Goal: Task Accomplishment & Management: Complete application form

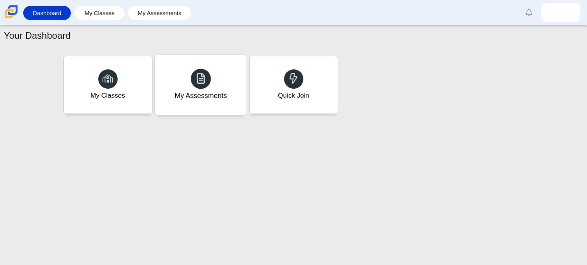
click at [182, 84] on div "My Assessments" at bounding box center [201, 85] width 92 height 60
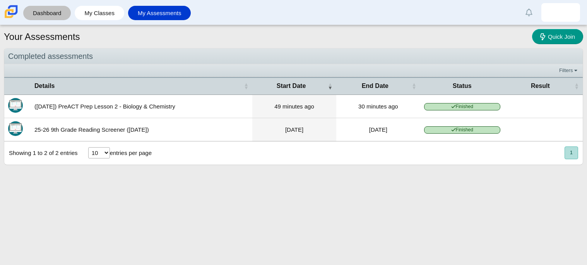
click at [54, 12] on link "Dashboard" at bounding box center [47, 13] width 40 height 14
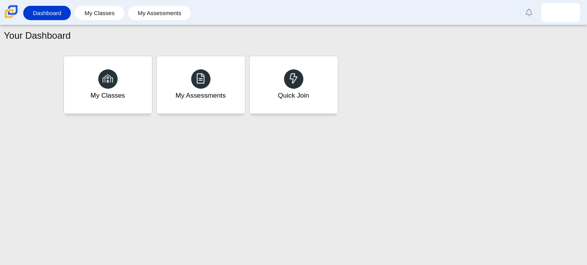
click at [81, 12] on link "My Classes" at bounding box center [100, 13] width 42 height 14
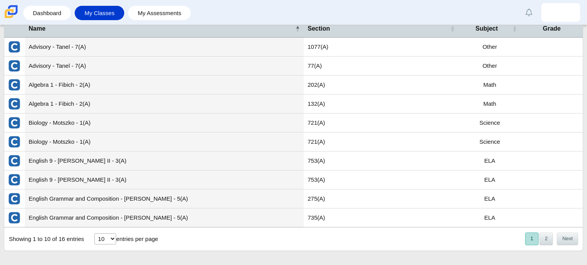
scroll to position [42, 0]
click at [56, 14] on link "Dashboard" at bounding box center [47, 13] width 40 height 14
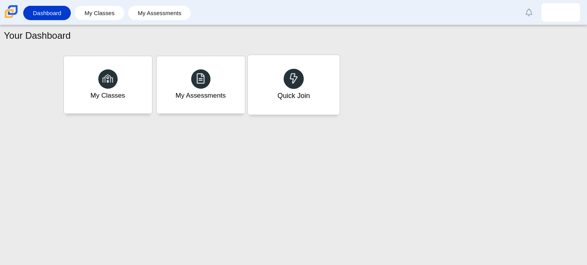
click at [291, 74] on icon at bounding box center [293, 78] width 11 height 11
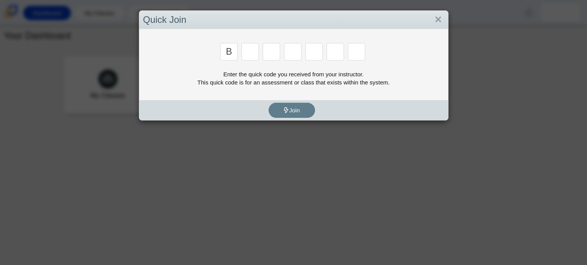
type input "b"
type input "w"
type input "8"
type input "w"
type input "z"
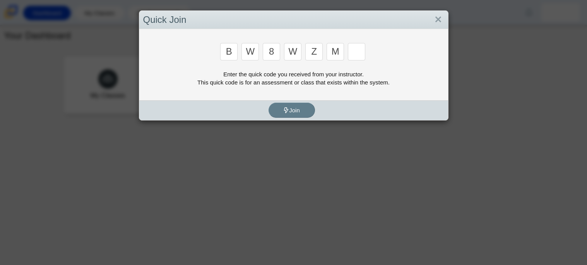
type input "m"
type input "v"
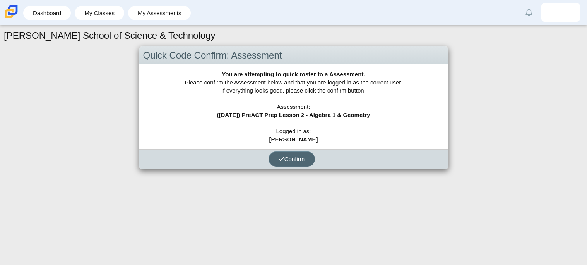
click at [300, 158] on span "Confirm" at bounding box center [292, 159] width 26 height 7
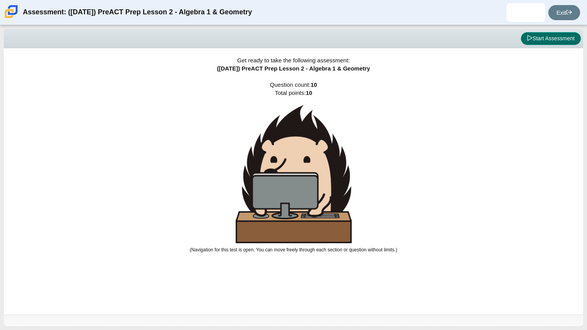
click at [538, 37] on button "Start Assessment" at bounding box center [551, 38] width 60 height 13
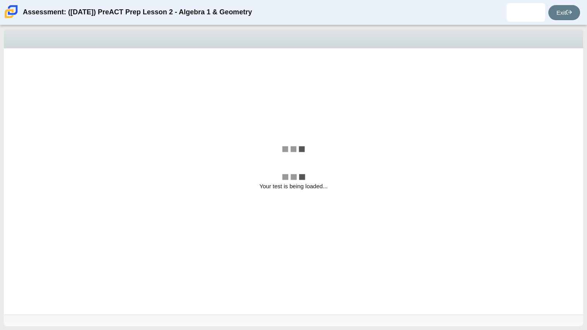
select select "bbf5d072-3e0b-44c4-9a12-6e7c9033f65b"
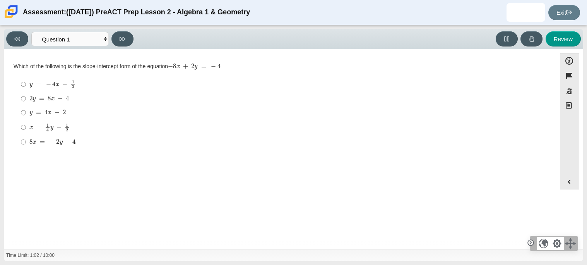
click at [47, 80] on mjx-math "Assessment items" at bounding box center [52, 84] width 46 height 9
click at [26, 80] on input "y = − 4 x − 1 2 y = − 4 x − 1 2" at bounding box center [23, 84] width 5 height 15
radio input "true"
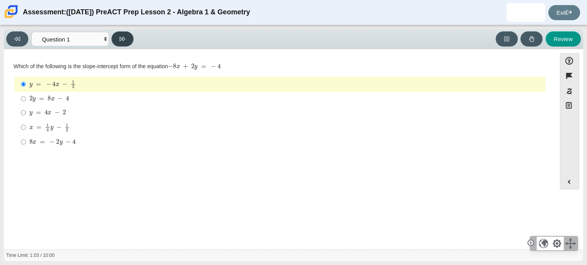
click at [116, 39] on button at bounding box center [122, 38] width 22 height 15
select select "ed62e223-81bd-4cbf-ab48-ab975844bd1f"
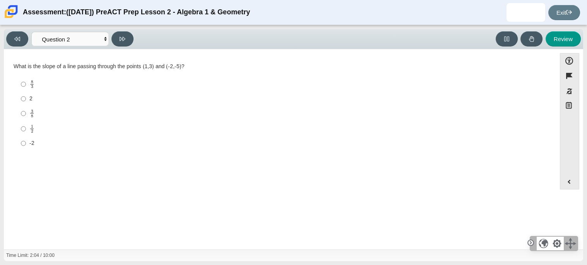
click at [26, 104] on label "2 2" at bounding box center [280, 99] width 530 height 14
click at [26, 104] on input "2 2" at bounding box center [23, 99] width 5 height 14
radio input "true"
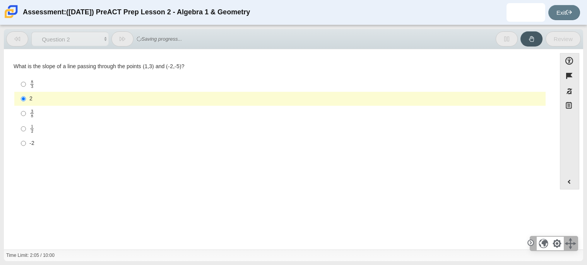
click at [29, 112] on mjx-frac "Assessment items" at bounding box center [31, 114] width 5 height 8
click at [26, 112] on input "3 8 3 eighths" at bounding box center [23, 113] width 5 height 15
radio input "true"
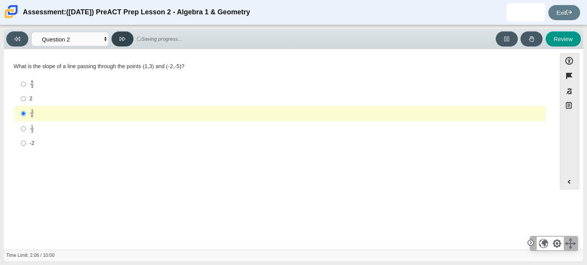
click at [120, 36] on icon at bounding box center [123, 39] width 6 height 6
select select "97f4f5fa-a52e-4fed-af51-565bfcdf47cb"
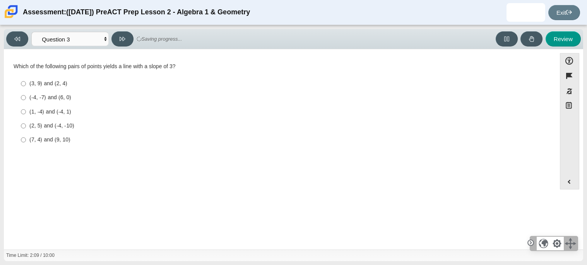
click at [49, 113] on div "(1, -4) and (-4, 1)" at bounding box center [285, 112] width 513 height 8
click at [26, 113] on input "(1, -4) and (-4, 1) (1, -4) and (-4, 1)" at bounding box center [23, 112] width 5 height 14
radio input "true"
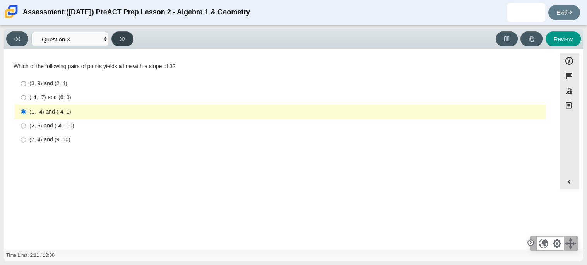
click at [127, 32] on button at bounding box center [122, 38] width 22 height 15
select select "89427bb7-e313-4f00-988f-8b8255897029"
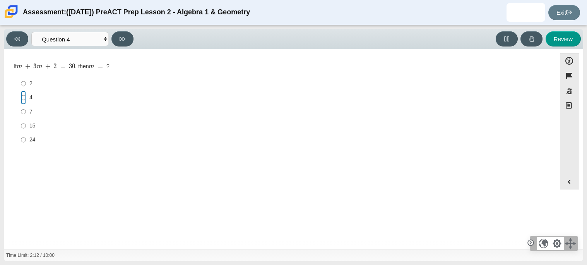
click at [22, 103] on input "4 4" at bounding box center [23, 98] width 5 height 14
radio input "true"
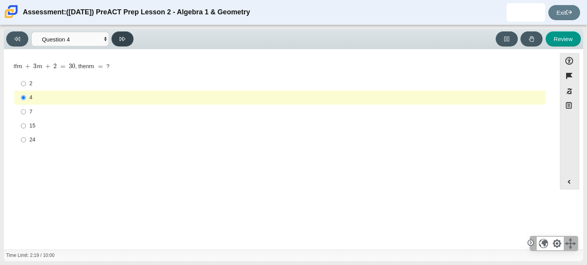
click at [125, 39] on button at bounding box center [122, 38] width 22 height 15
select select "489dcffd-4e6a-49cf-a9d6-ad1d4a911a4e"
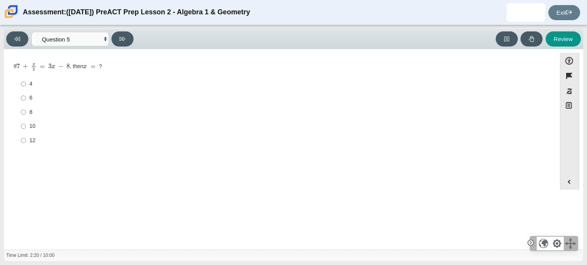
click at [30, 118] on label "8 8" at bounding box center [280, 112] width 530 height 14
click at [26, 118] on input "8 8" at bounding box center [23, 112] width 5 height 14
radio input "true"
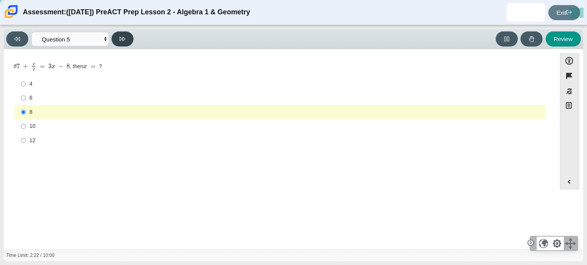
click at [122, 34] on button at bounding box center [122, 38] width 22 height 15
select select "210571de-36a6-4d8e-a361-ceff8ef801dc"
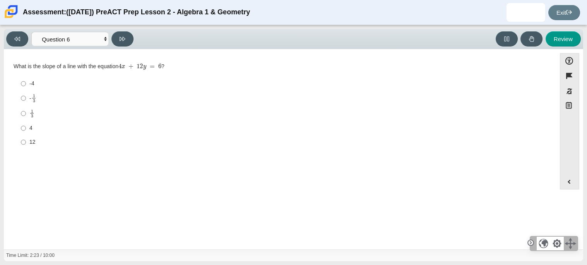
click at [51, 127] on div "4" at bounding box center [285, 128] width 513 height 8
click at [26, 127] on input "4 4" at bounding box center [23, 128] width 5 height 14
radio input "true"
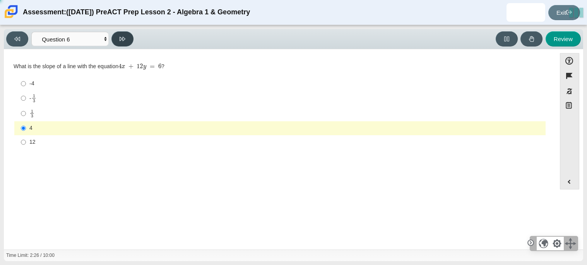
click at [123, 38] on icon at bounding box center [123, 39] width 6 height 4
select select "ec95ace6-bebc-42b8-9428-40567494d4da"
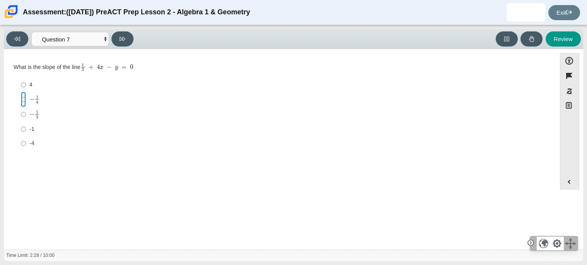
click at [23, 101] on input "− 1 4 negative 1 fourth" at bounding box center [23, 99] width 5 height 15
radio input "true"
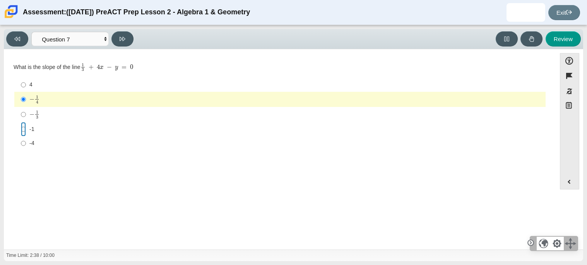
click at [22, 129] on input "-1 -1" at bounding box center [23, 129] width 5 height 14
radio input "true"
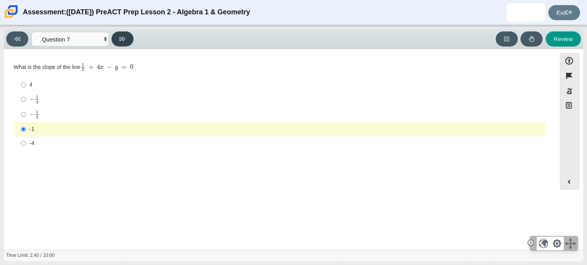
click at [129, 33] on button at bounding box center [122, 38] width 22 height 15
select select "ce81fe10-bf29-4b5e-8bd7-4f47f2fed4d8"
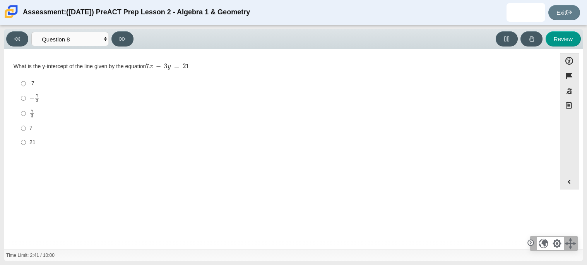
click at [43, 106] on label "7 3 7 thirds" at bounding box center [280, 113] width 530 height 15
click at [26, 106] on input "7 3 7 thirds" at bounding box center [23, 113] width 5 height 15
radio input "true"
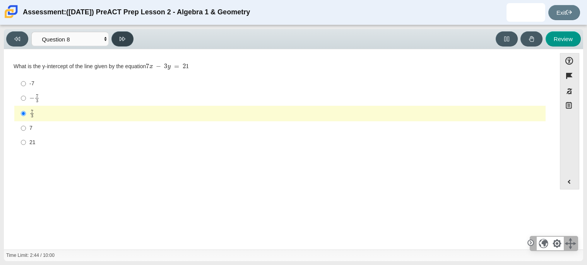
click at [122, 38] on icon at bounding box center [123, 39] width 6 height 6
select select "14773eaf-2ca1-47ae-afe7-a624a56f34b3"
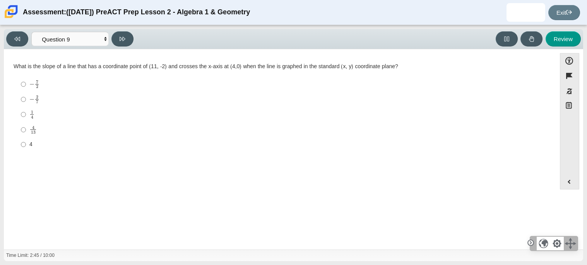
click at [48, 96] on div "− 2 7" at bounding box center [285, 99] width 513 height 9
click at [26, 96] on input "− 2 7 negative 2 sevenths" at bounding box center [23, 99] width 5 height 15
radio input "true"
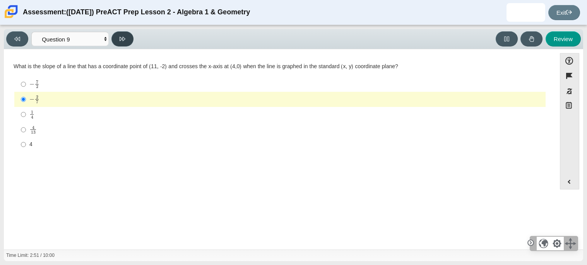
click at [125, 41] on icon at bounding box center [123, 39] width 6 height 6
select select "96b71634-eacb-4f7e-8aef-411727d9bcba"
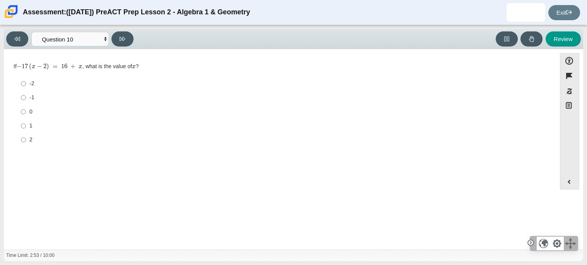
click at [28, 119] on label "1 1" at bounding box center [280, 126] width 530 height 14
click at [26, 119] on input "1 1" at bounding box center [23, 126] width 5 height 14
radio input "true"
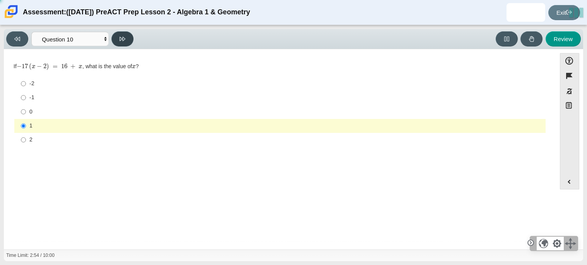
click at [122, 46] on button at bounding box center [122, 38] width 22 height 15
select select "review"
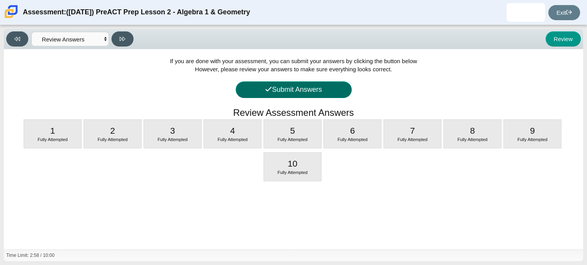
click at [263, 93] on button "Submit Answers" at bounding box center [294, 89] width 116 height 17
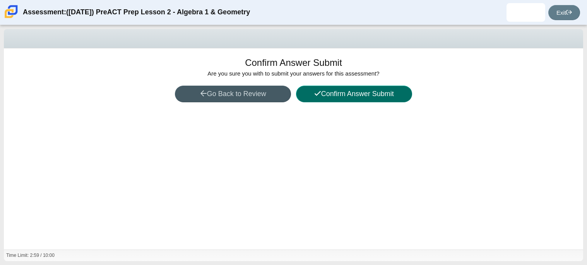
click at [347, 93] on button "Confirm Answer Submit" at bounding box center [354, 94] width 116 height 17
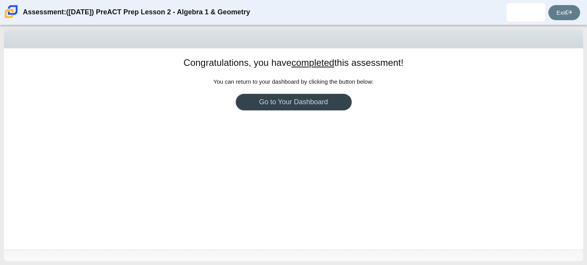
click at [295, 103] on link "Go to Your Dashboard" at bounding box center [294, 102] width 116 height 17
